Goal: Task Accomplishment & Management: Manage account settings

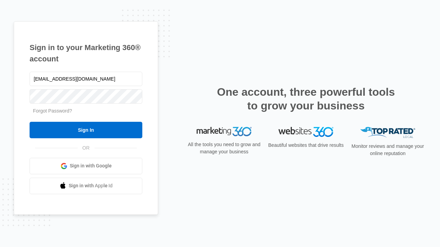
type input "[EMAIL_ADDRESS][DOMAIN_NAME]"
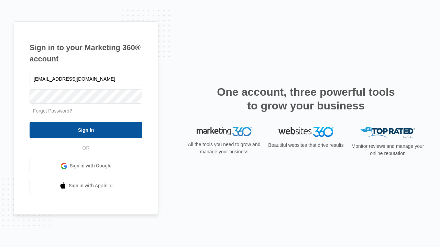
click at [86, 130] on input "Sign In" at bounding box center [86, 130] width 113 height 16
